Goal: Find specific page/section: Find specific page/section

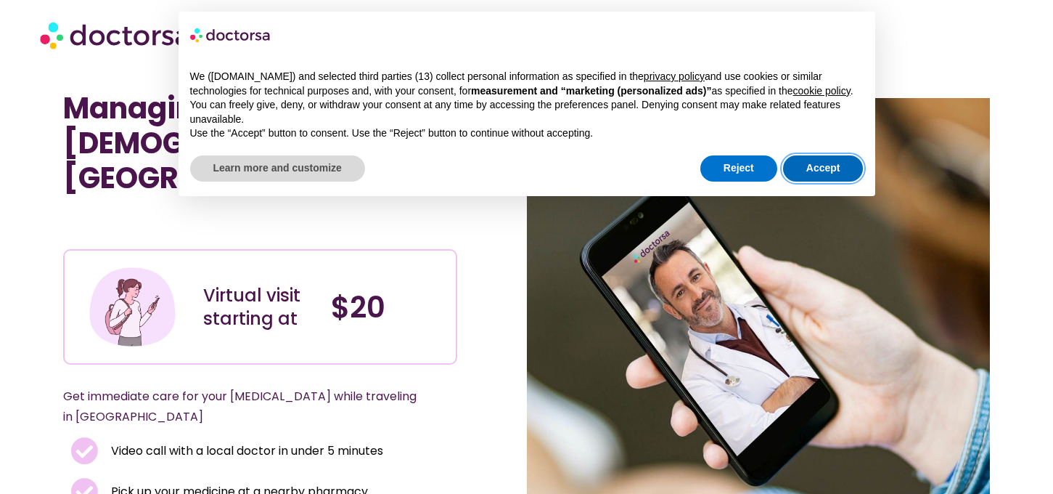
click at [836, 181] on button "Accept" at bounding box center [823, 168] width 81 height 26
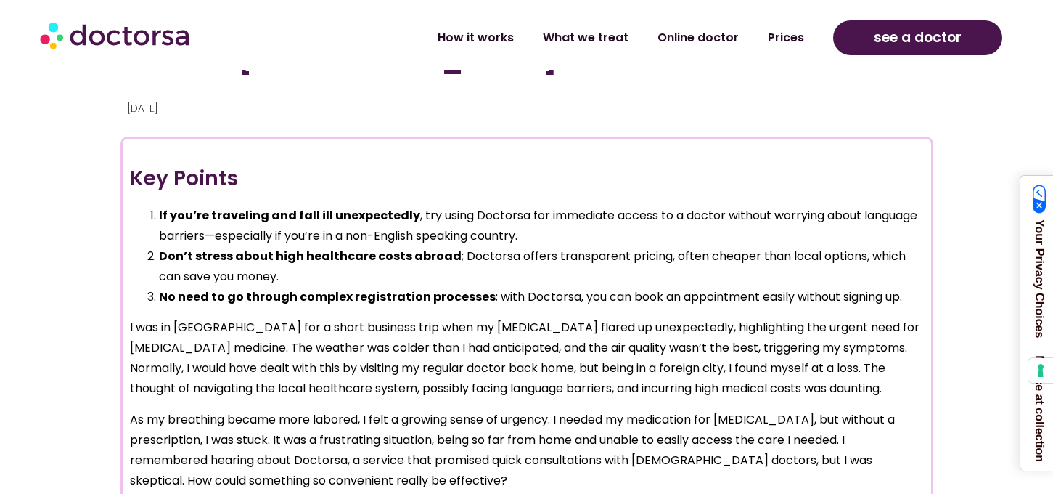
scroll to position [999, 0]
click at [792, 38] on link "Prices" at bounding box center [786, 31] width 65 height 33
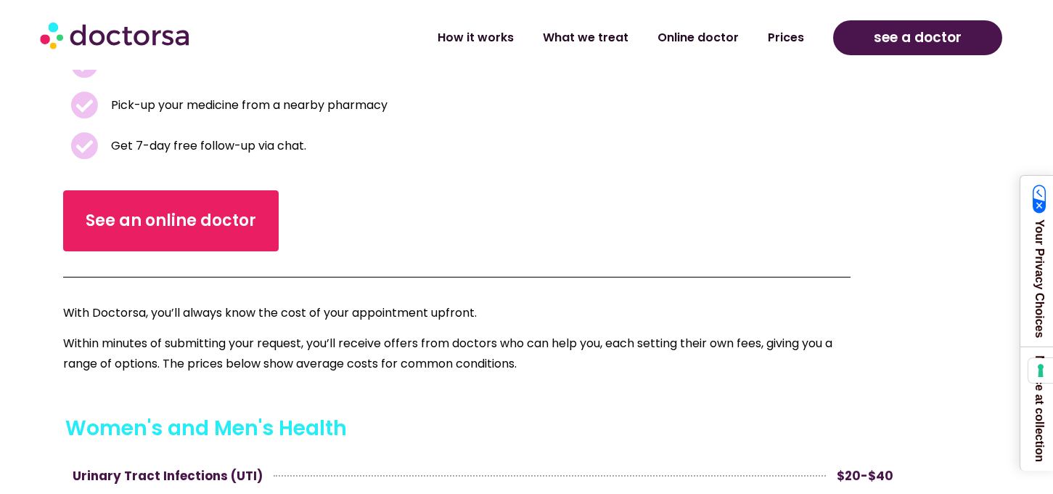
scroll to position [402, 0]
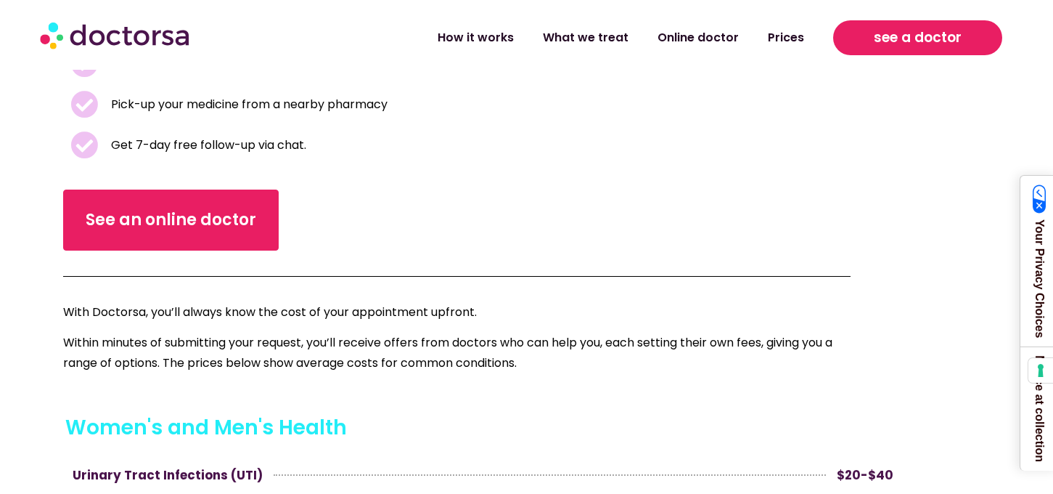
click at [863, 37] on link "see a doctor" at bounding box center [918, 37] width 170 height 35
